Goal: Use online tool/utility

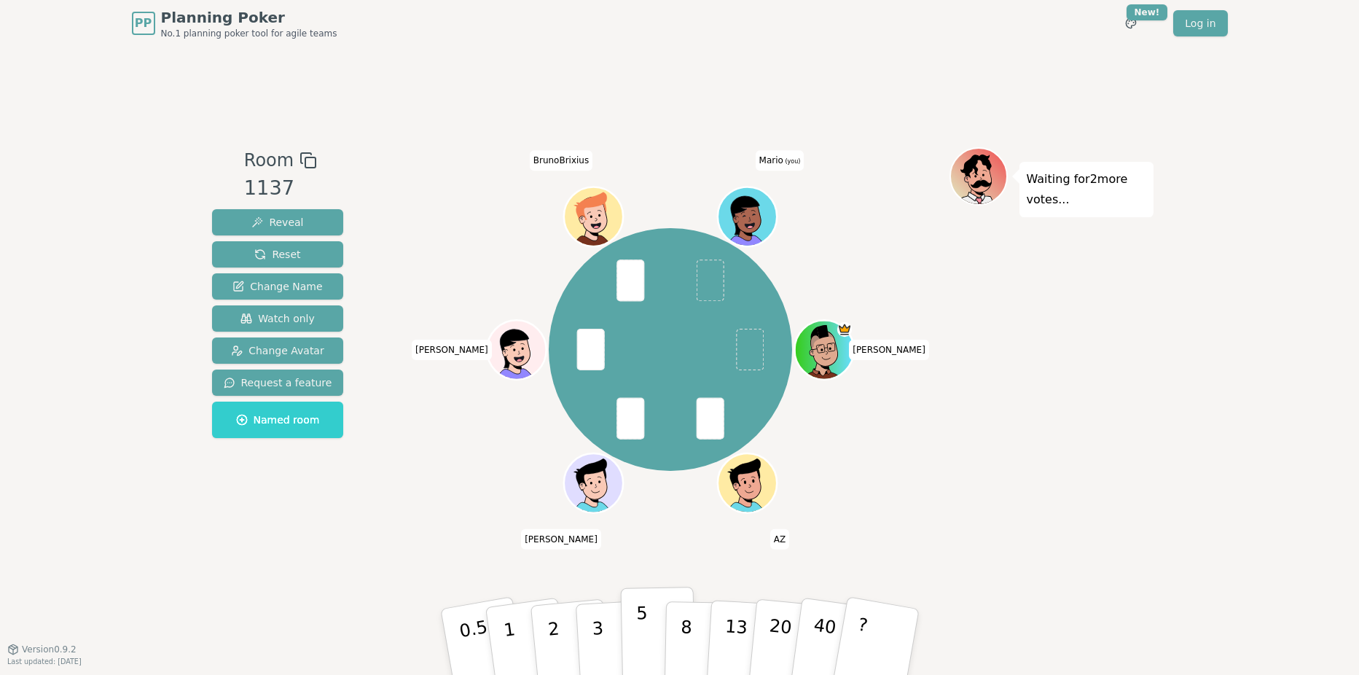
click at [632, 625] on button "5" at bounding box center [657, 642] width 75 height 111
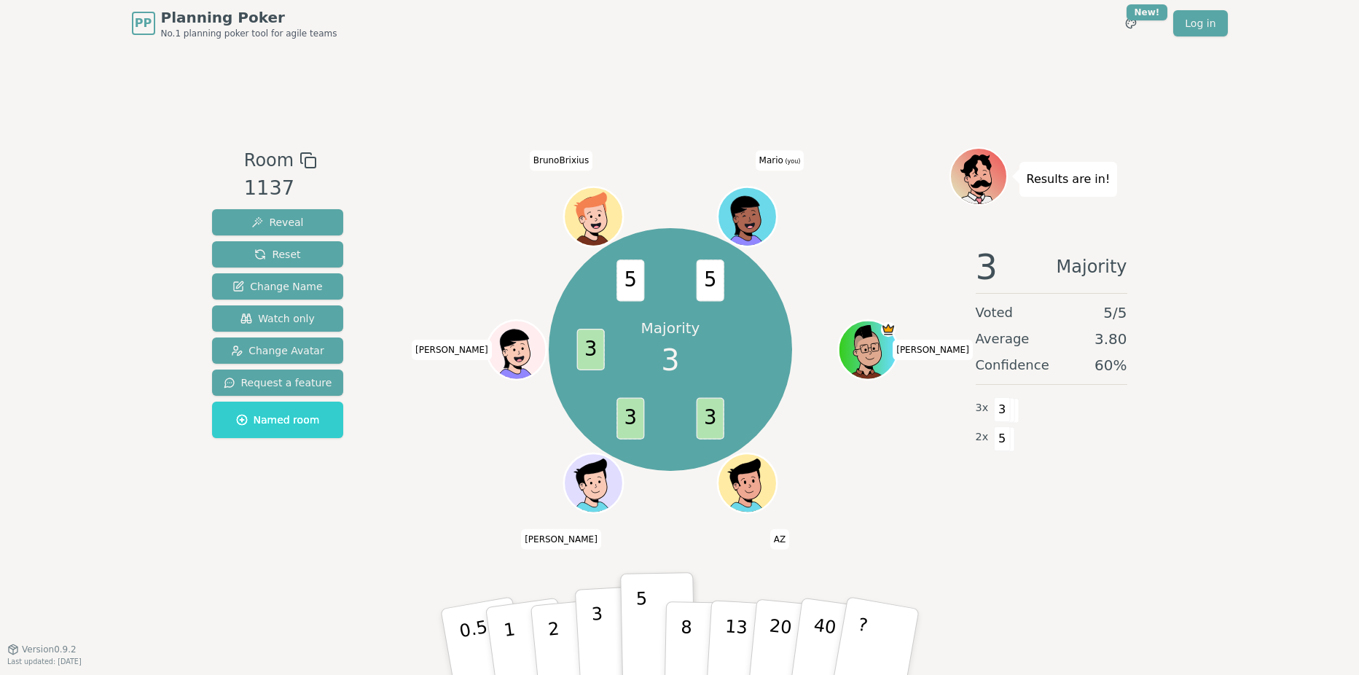
click at [607, 636] on button "3" at bounding box center [613, 642] width 79 height 114
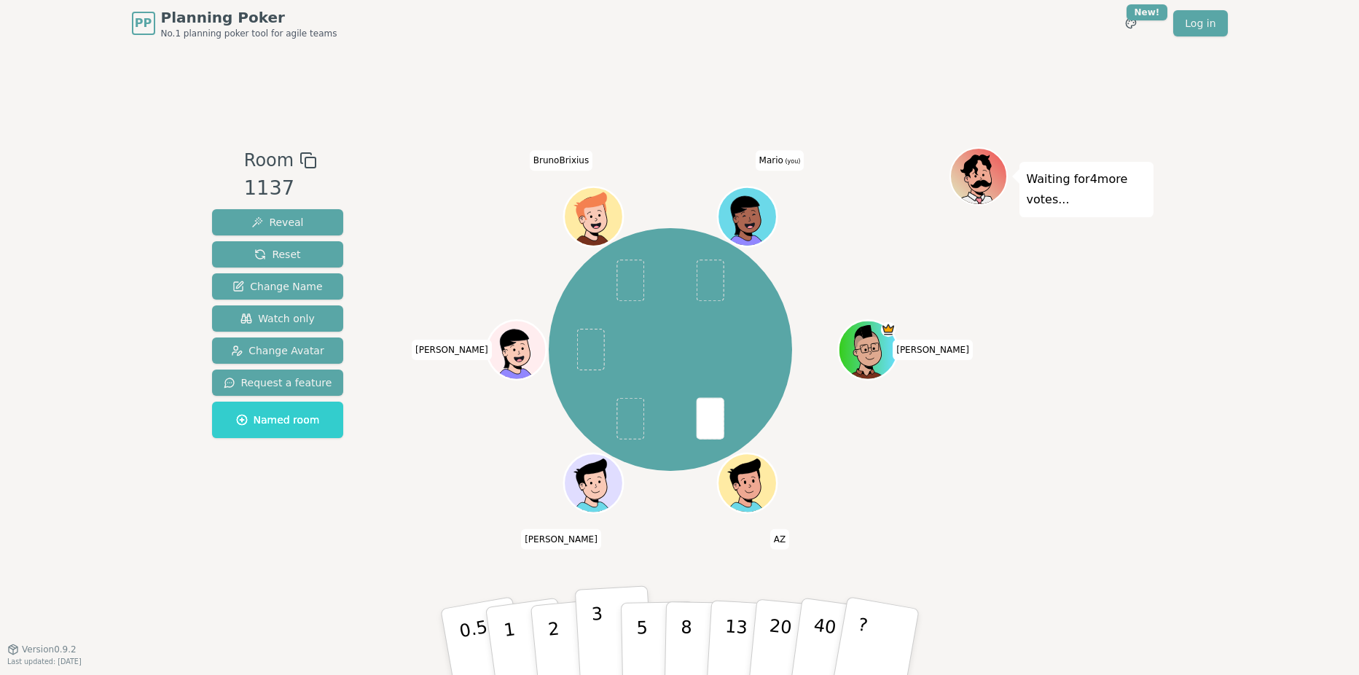
click at [593, 649] on p "3" at bounding box center [598, 642] width 16 height 79
click at [468, 467] on div "[PERSON_NAME] AZ [PERSON_NAME] BrunoBrixius [PERSON_NAME] (you)" at bounding box center [671, 349] width 558 height 352
click at [560, 652] on button "2" at bounding box center [569, 642] width 83 height 116
click at [582, 619] on button "3" at bounding box center [613, 642] width 79 height 114
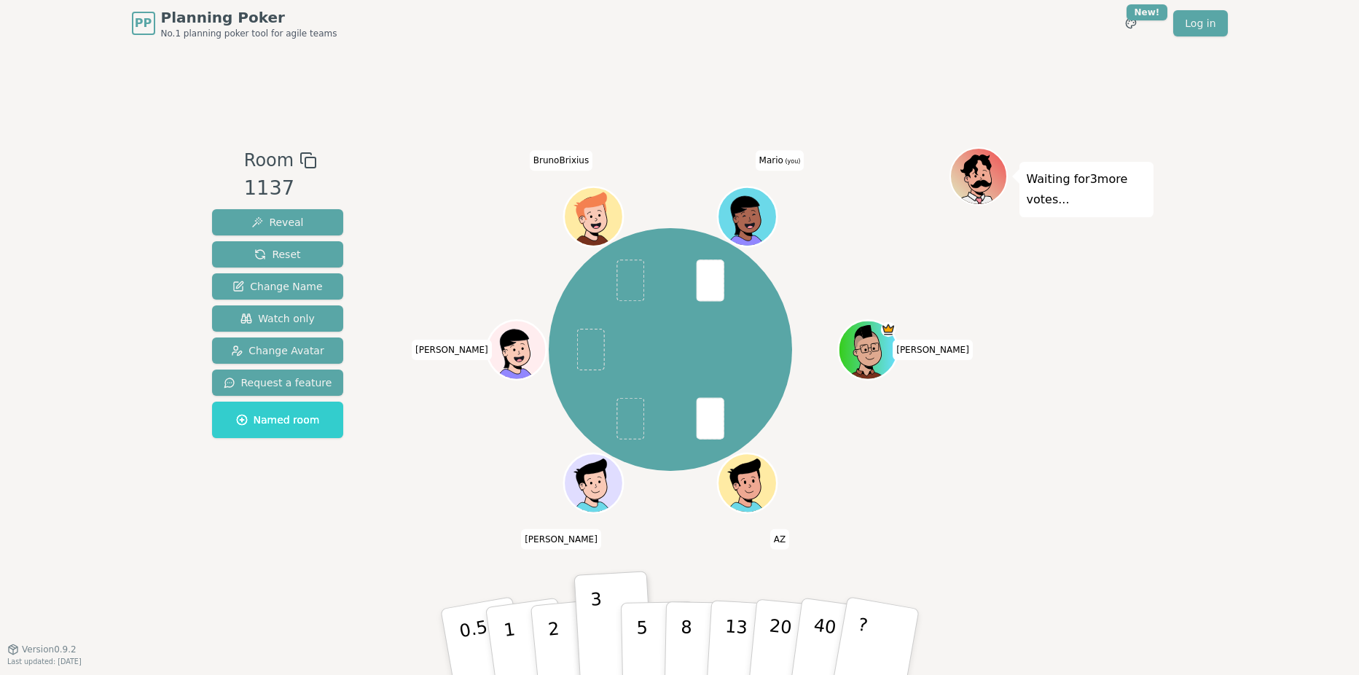
click at [464, 460] on div "[PERSON_NAME] AZ [PERSON_NAME] BrunoBrixius [PERSON_NAME] (you)" at bounding box center [671, 349] width 558 height 352
